Goal: Task Accomplishment & Management: Manage account settings

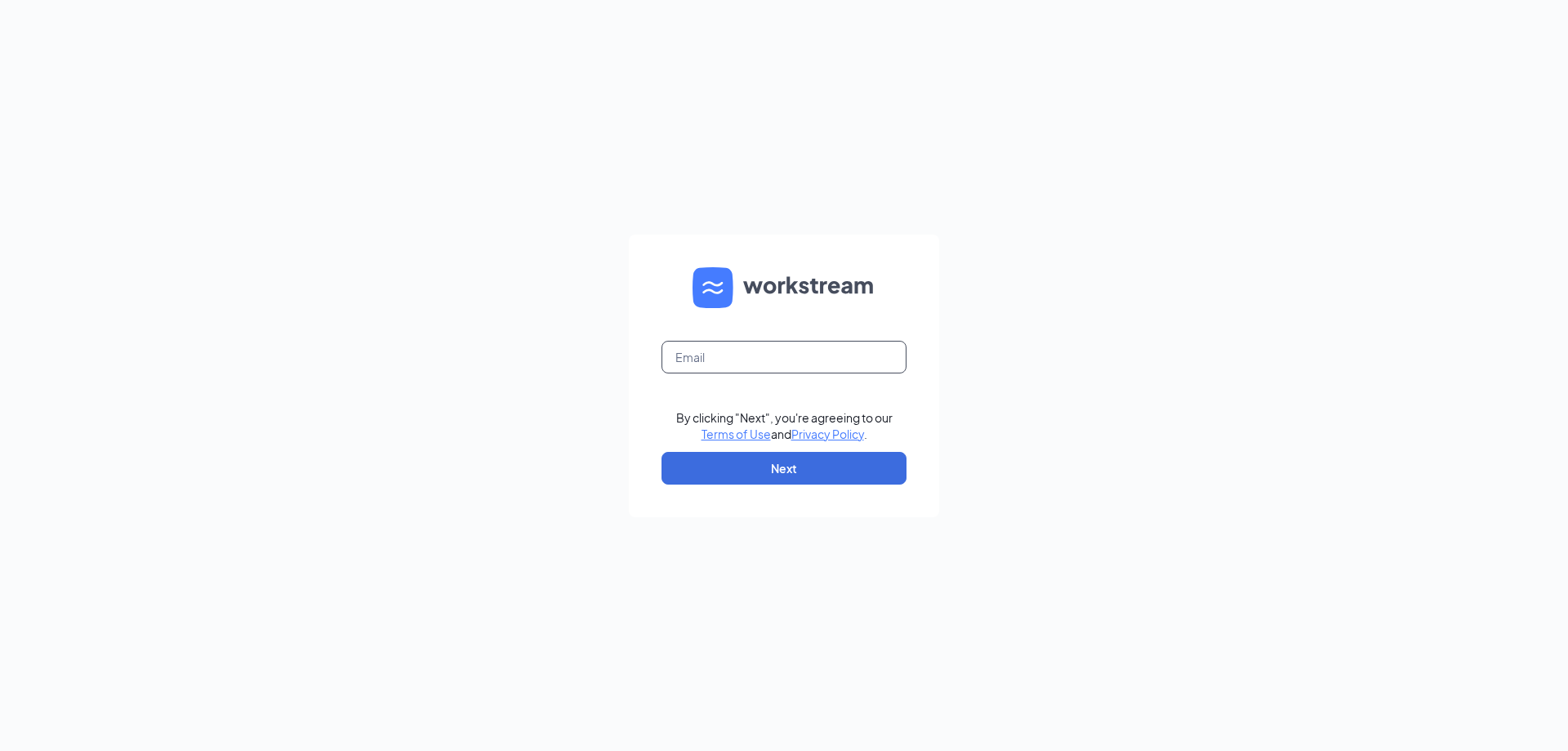
click at [722, 356] on input "text" at bounding box center [783, 357] width 245 height 32
type input "D"
type input "daniel.beller@panerabread.com"
click at [792, 426] on link "Privacy Policy" at bounding box center [828, 433] width 72 height 14
click at [762, 481] on button "Next" at bounding box center [783, 468] width 245 height 32
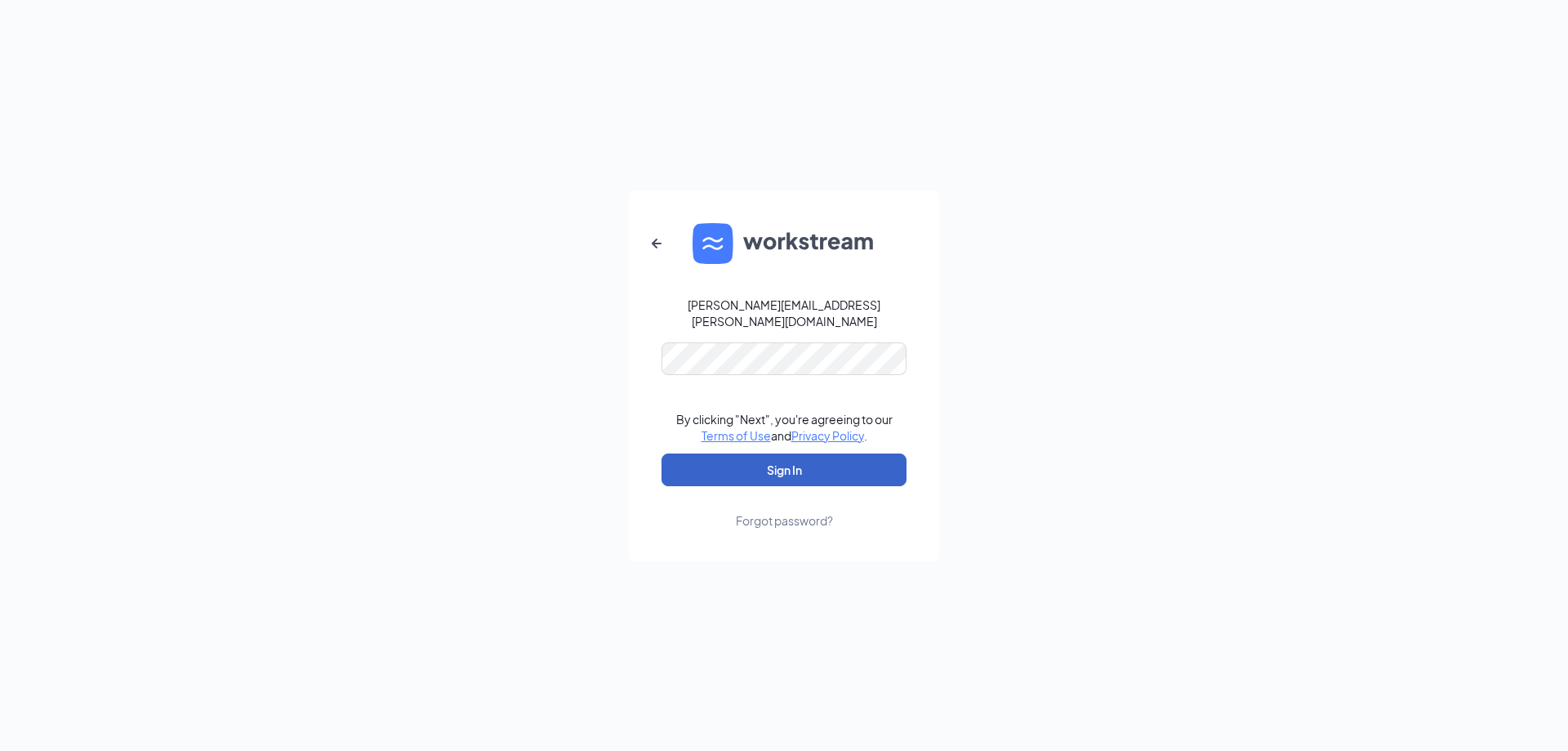
click at [757, 464] on button "Sign In" at bounding box center [783, 469] width 245 height 32
click at [265, 353] on div "daniel.beller@panerabread.com Credential mismatches. By clicking "Next", you're…" at bounding box center [784, 375] width 1568 height 751
click at [742, 459] on button "Sign In" at bounding box center [783, 469] width 245 height 32
click at [797, 512] on div "Forgot password?" at bounding box center [784, 520] width 97 height 16
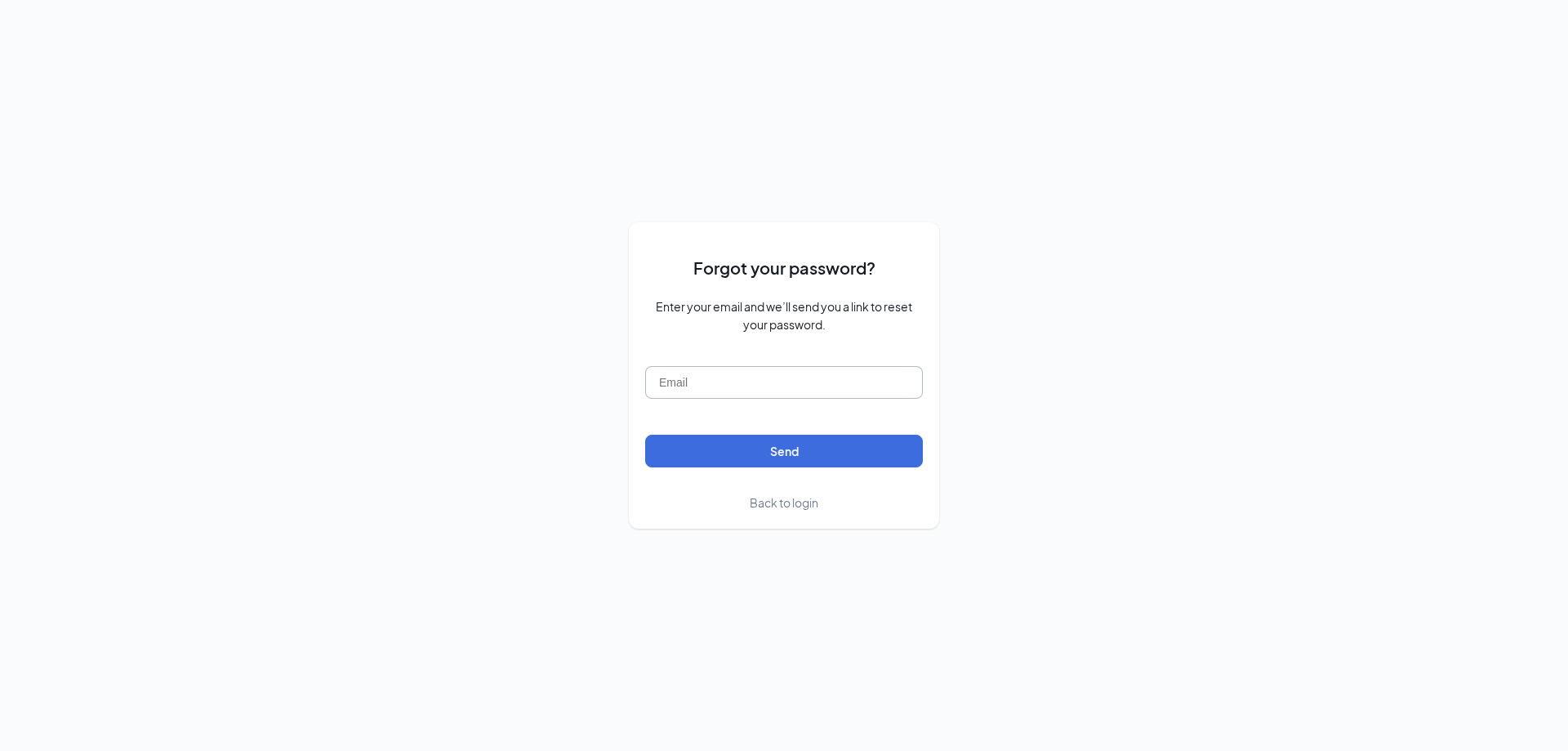
click at [720, 391] on input "text" at bounding box center [784, 382] width 278 height 32
type input "[PERSON_NAME][EMAIL_ADDRESS][PERSON_NAME][DOMAIN_NAME]"
click at [770, 450] on button "Send" at bounding box center [784, 451] width 278 height 32
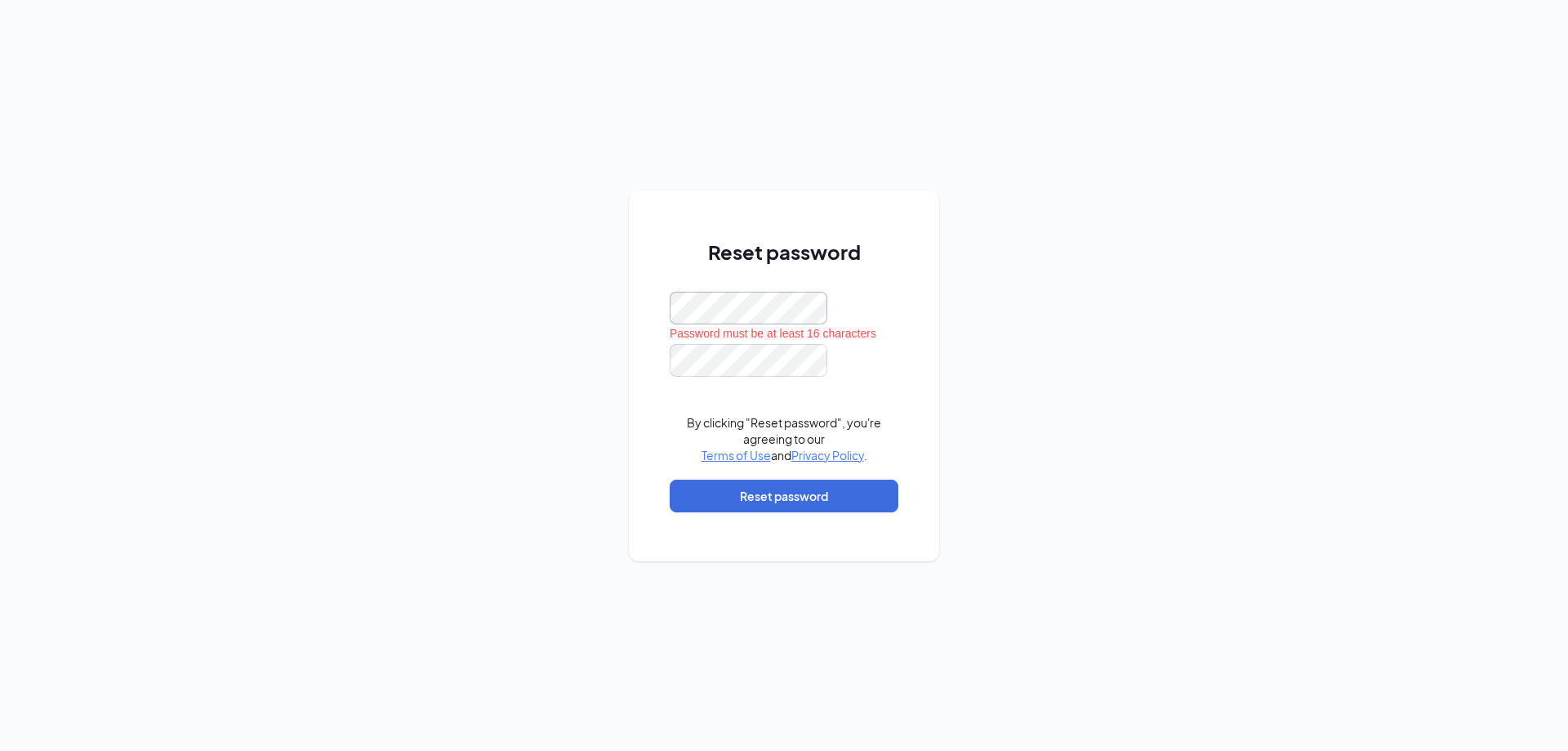
click at [651, 320] on div "Reset password Password must be at least 16 characters By clicking "Reset passw…" at bounding box center [784, 376] width 310 height 371
click at [611, 320] on div "Reset password Password must be at least 16 characters By clicking "Reset passw…" at bounding box center [784, 375] width 1568 height 751
click at [793, 493] on button "Reset password" at bounding box center [784, 496] width 228 height 32
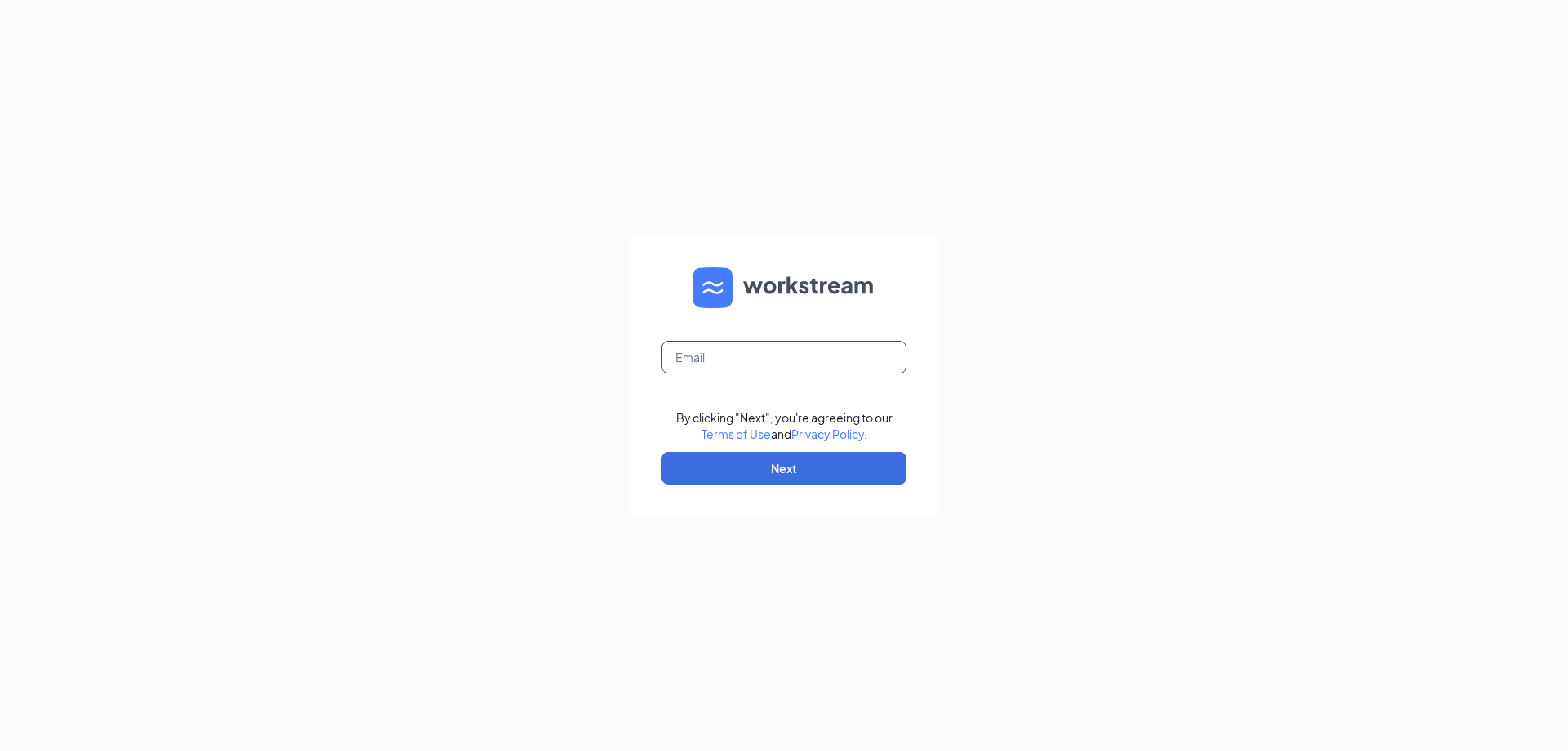
click at [734, 367] on input "text" at bounding box center [783, 357] width 245 height 32
type input "[PERSON_NAME][EMAIL_ADDRESS][PERSON_NAME][DOMAIN_NAME]"
click at [792, 478] on button "Next" at bounding box center [783, 468] width 245 height 32
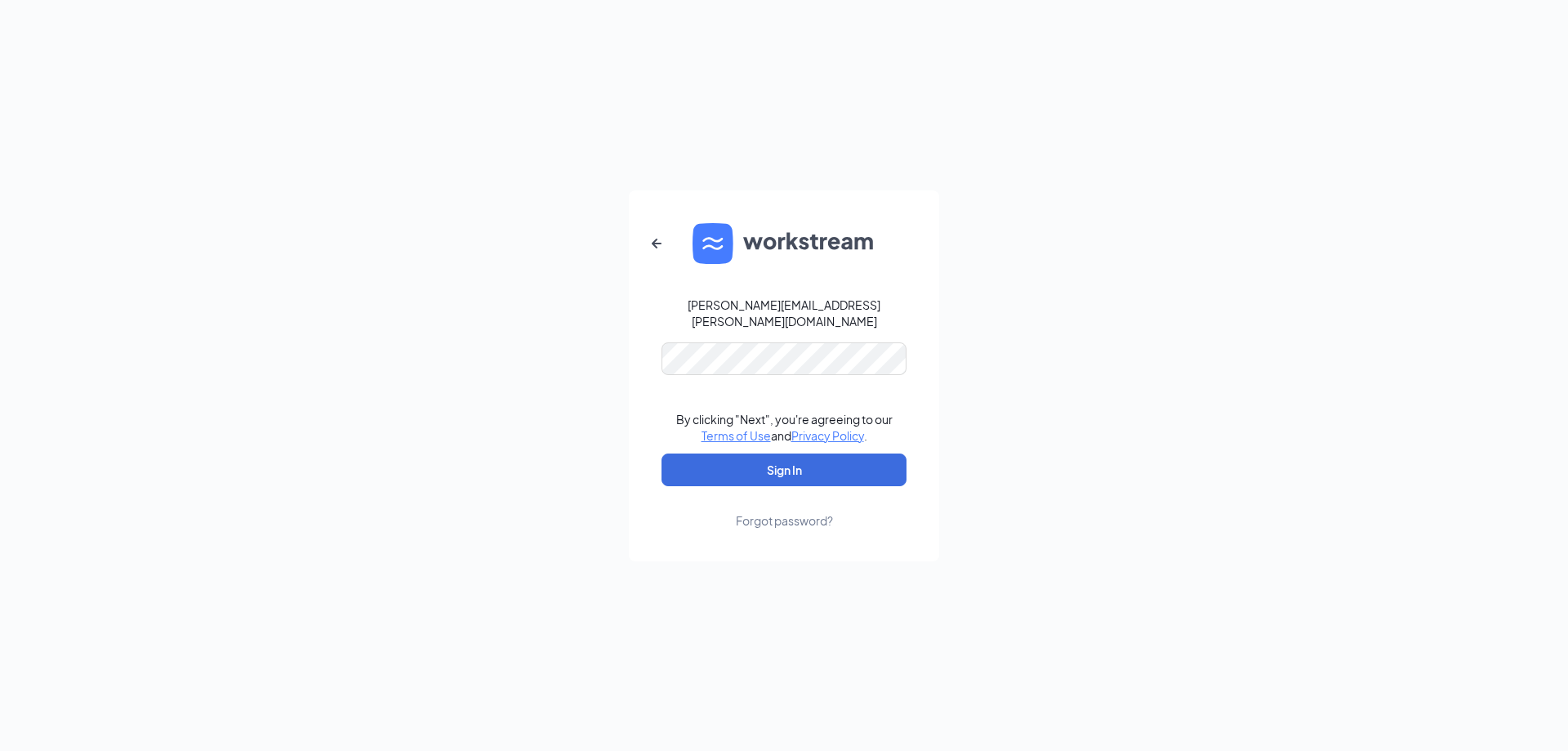
click at [789, 486] on link "Forgot password?" at bounding box center [784, 507] width 97 height 43
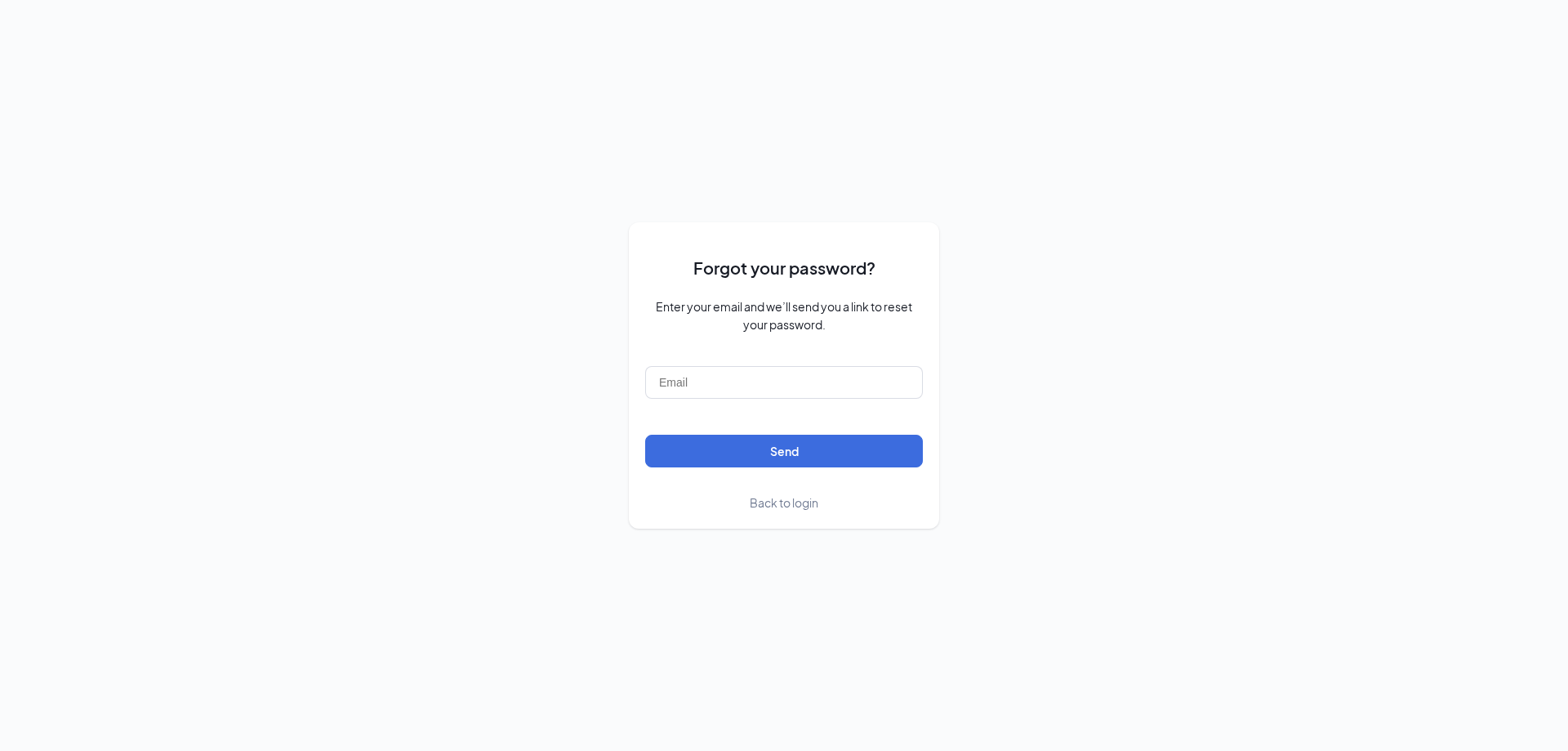
click at [771, 507] on span "Back to login" at bounding box center [784, 502] width 69 height 14
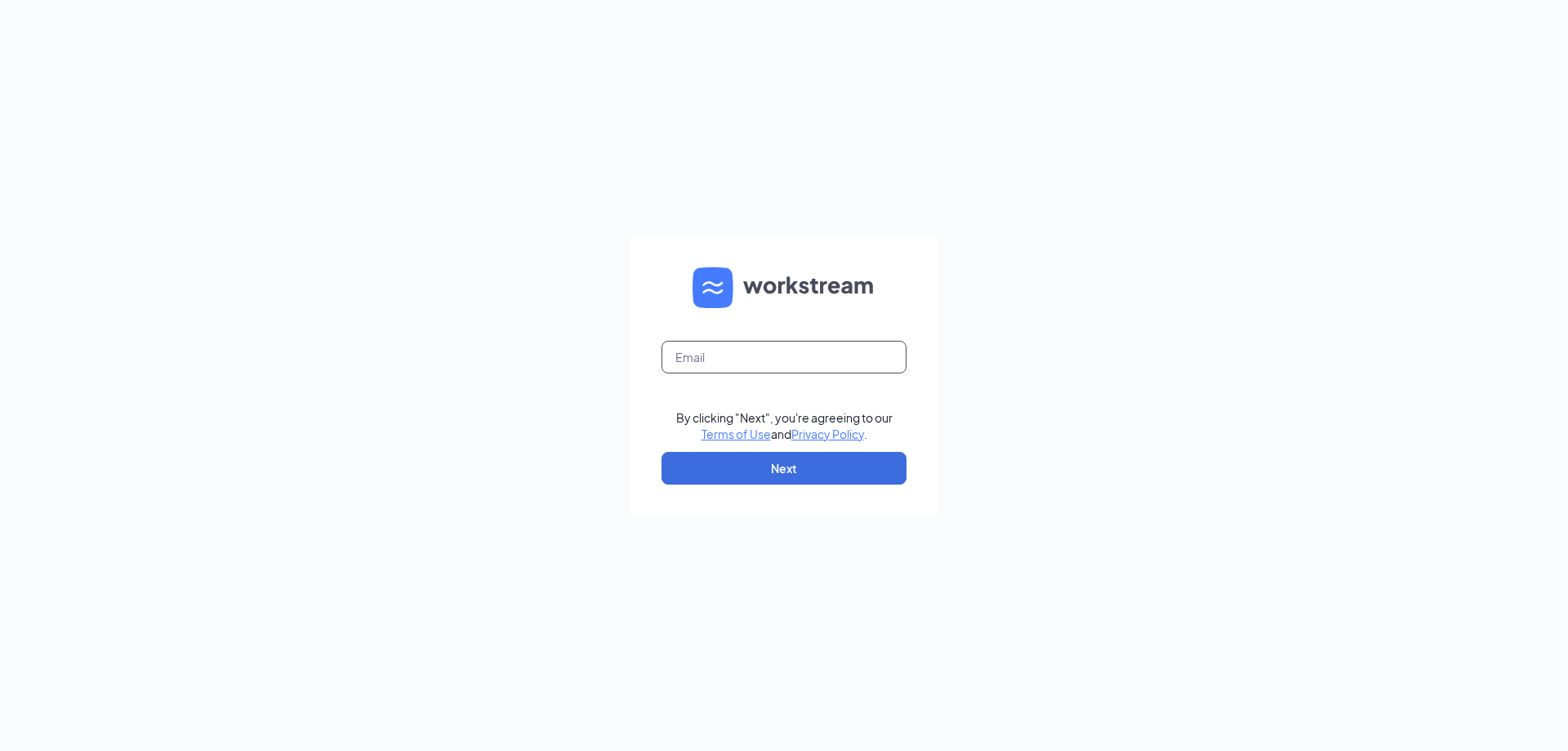
click at [725, 361] on input "text" at bounding box center [783, 357] width 245 height 32
type input "daniel.beller@panerabread.com"
click at [661, 452] on button "Next" at bounding box center [783, 468] width 245 height 32
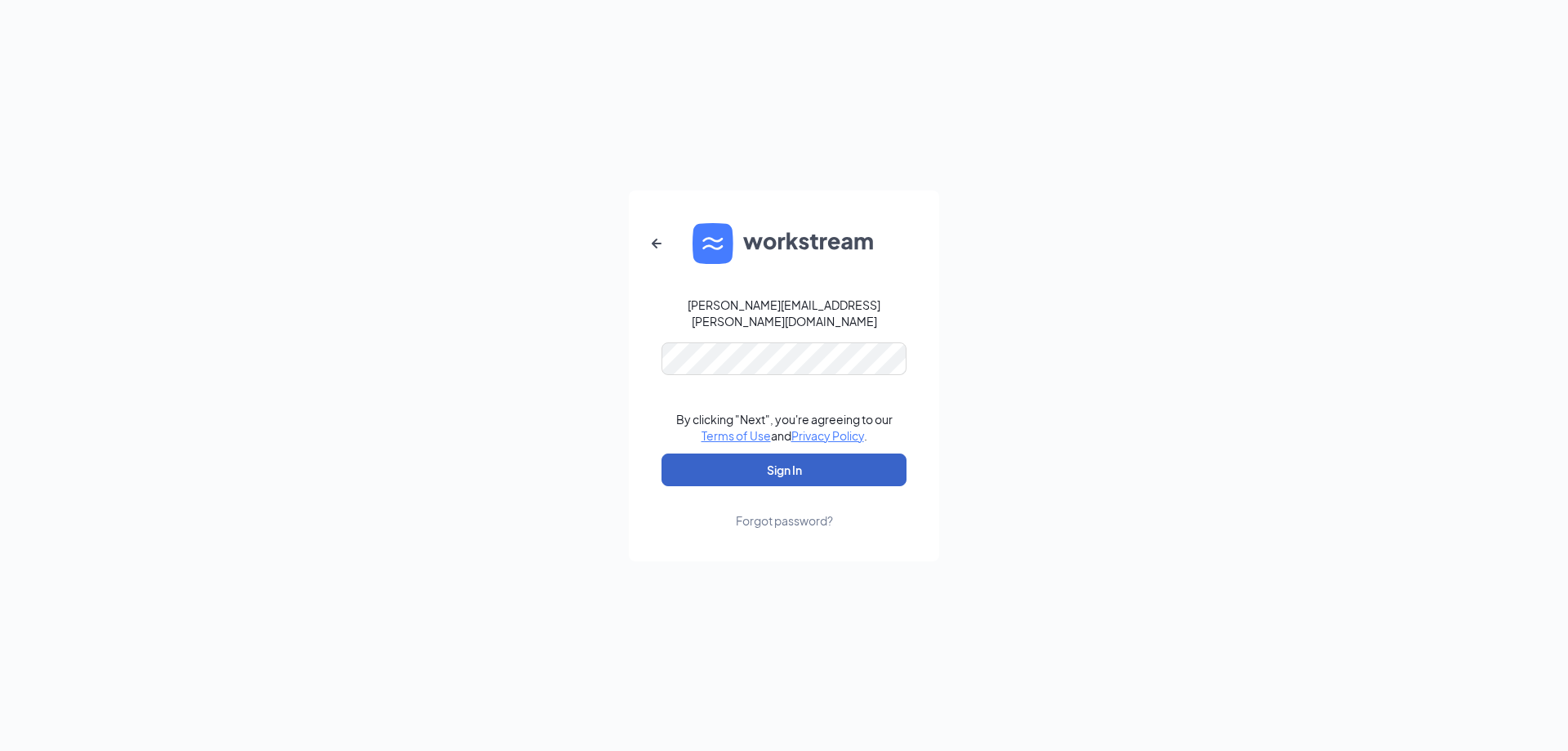
click at [830, 466] on button "Sign In" at bounding box center [783, 469] width 245 height 32
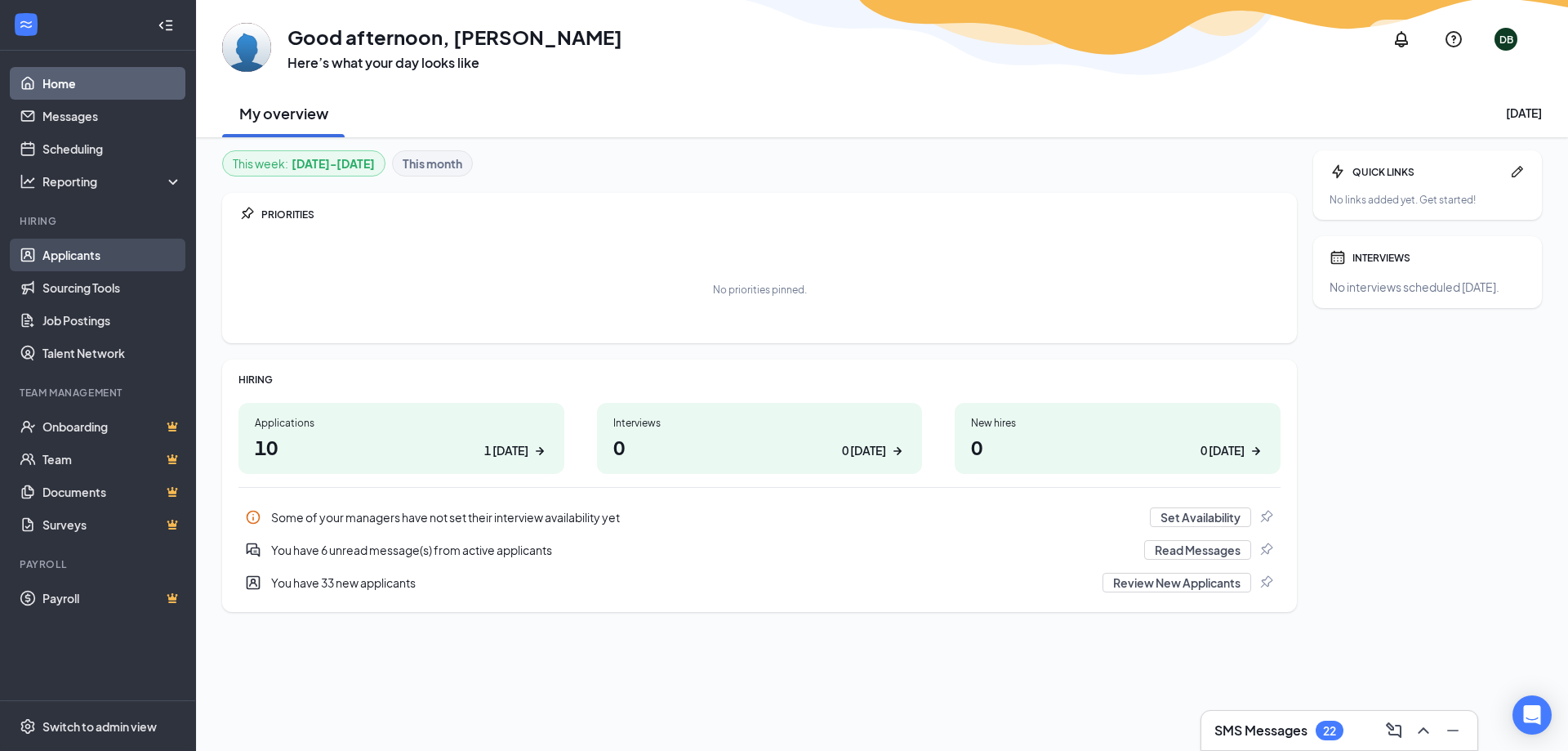
click at [60, 255] on link "Applicants" at bounding box center [112, 255] width 140 height 32
